Goal: Find specific page/section: Find specific page/section

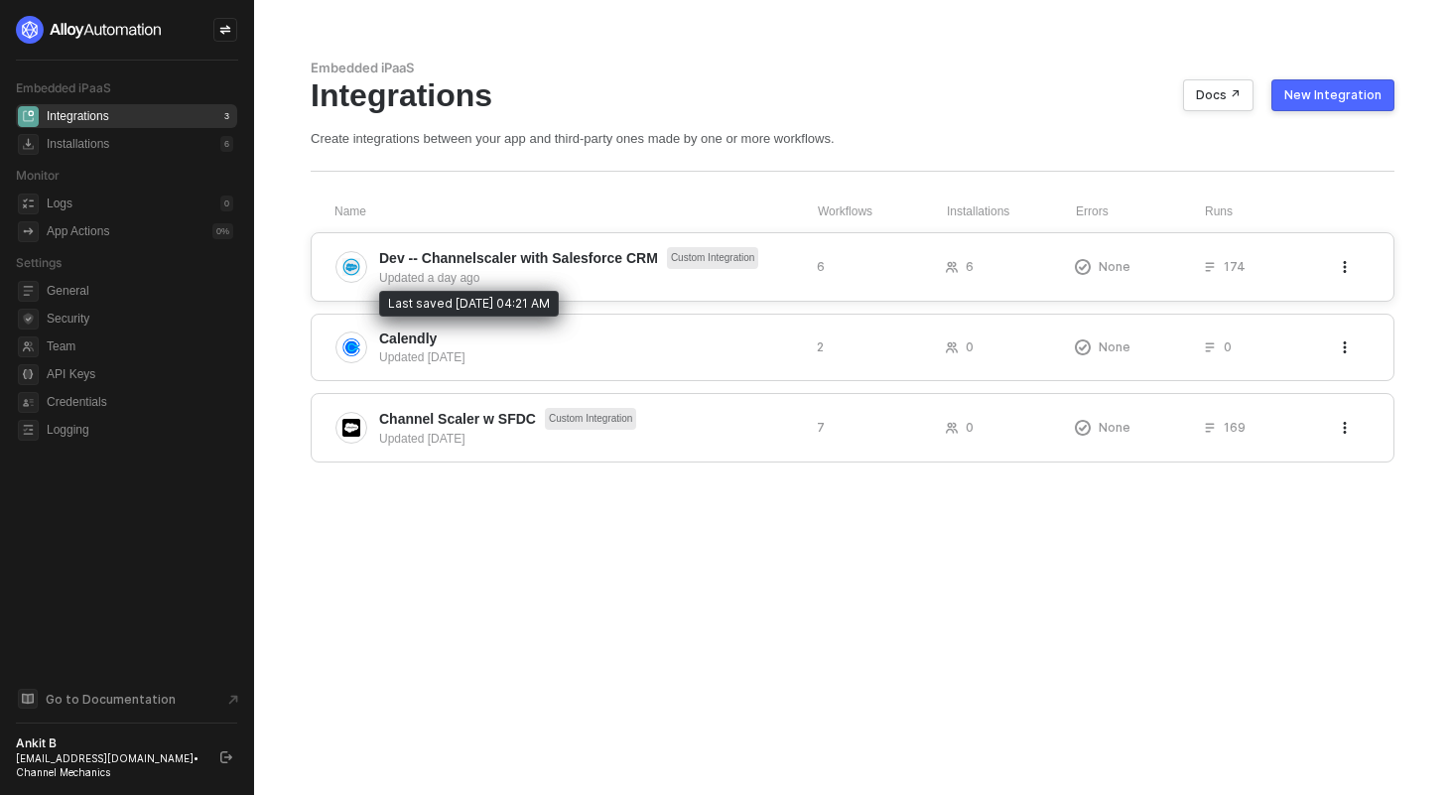
click at [542, 266] on span "Dev -- Channelscaler with Salesforce CRM" at bounding box center [518, 258] width 279 height 20
